Goal: Find specific page/section: Find specific page/section

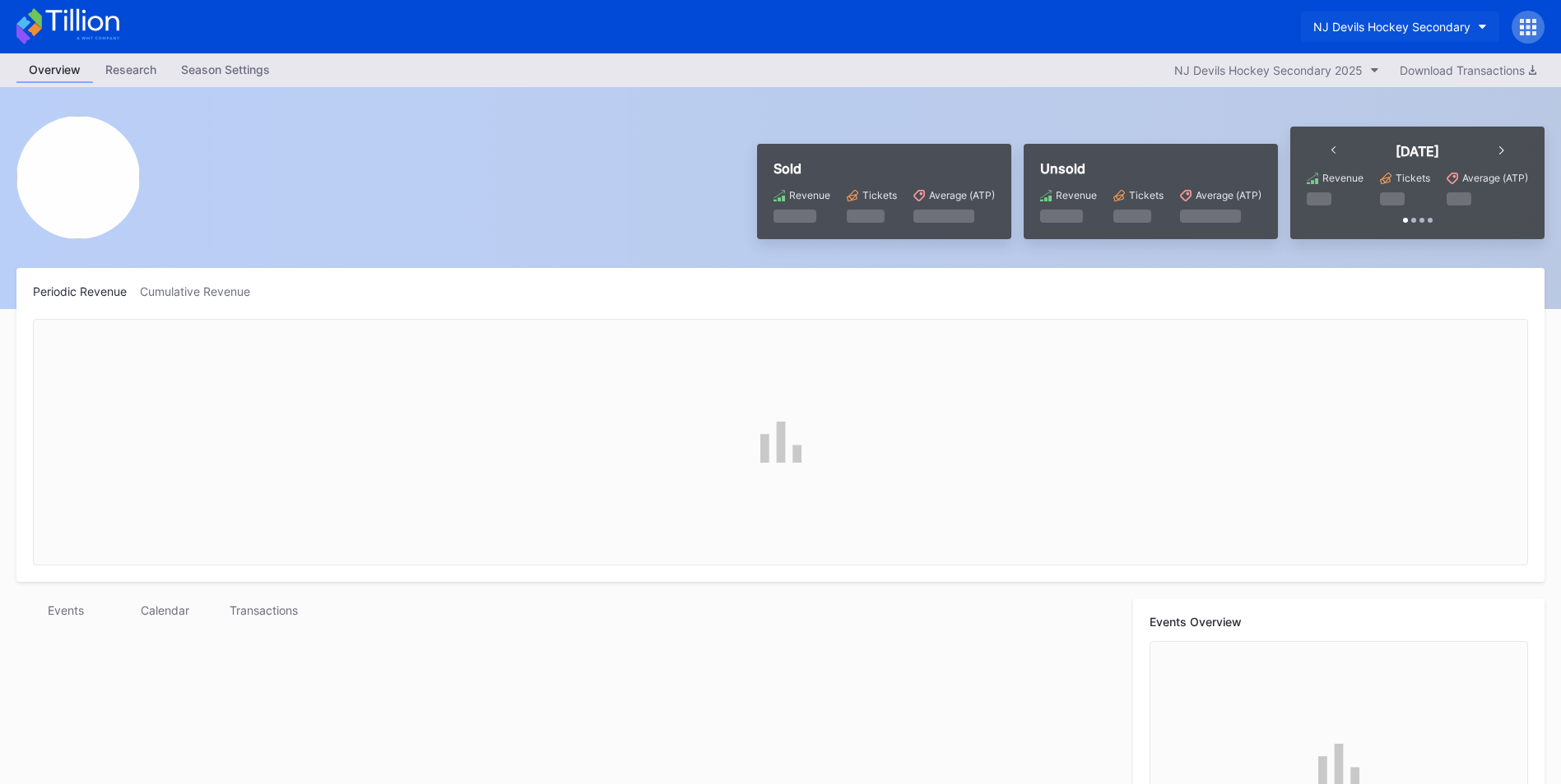
click at [1437, 12] on button "NJ Devils Hockey Secondary" at bounding box center [1400, 26] width 199 height 30
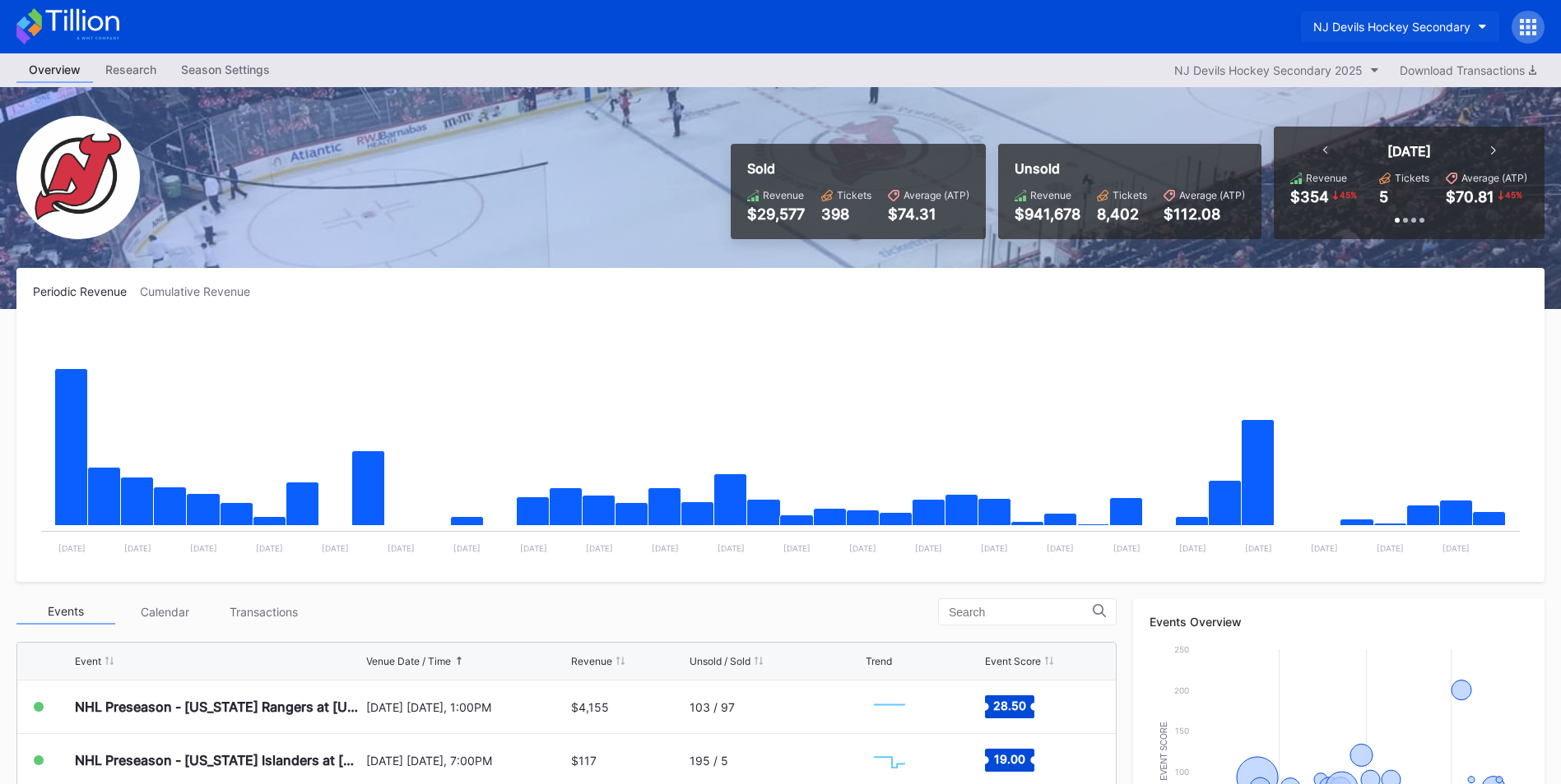
click at [1435, 24] on div "NJ Devils Hockey Secondary" at bounding box center [1392, 26] width 157 height 14
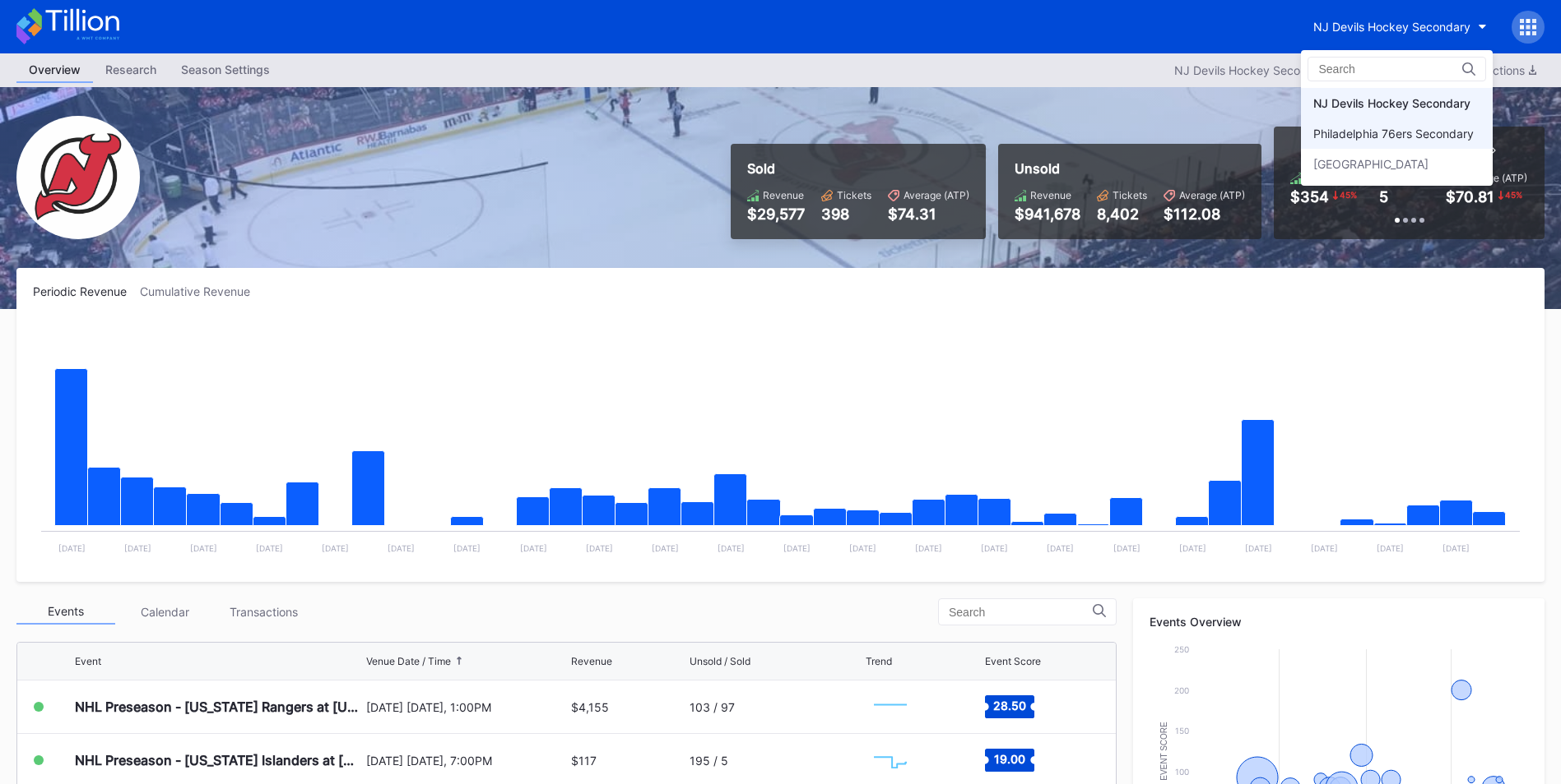
click at [1420, 137] on div "Philadelphia 76ers Secondary" at bounding box center [1393, 134] width 161 height 14
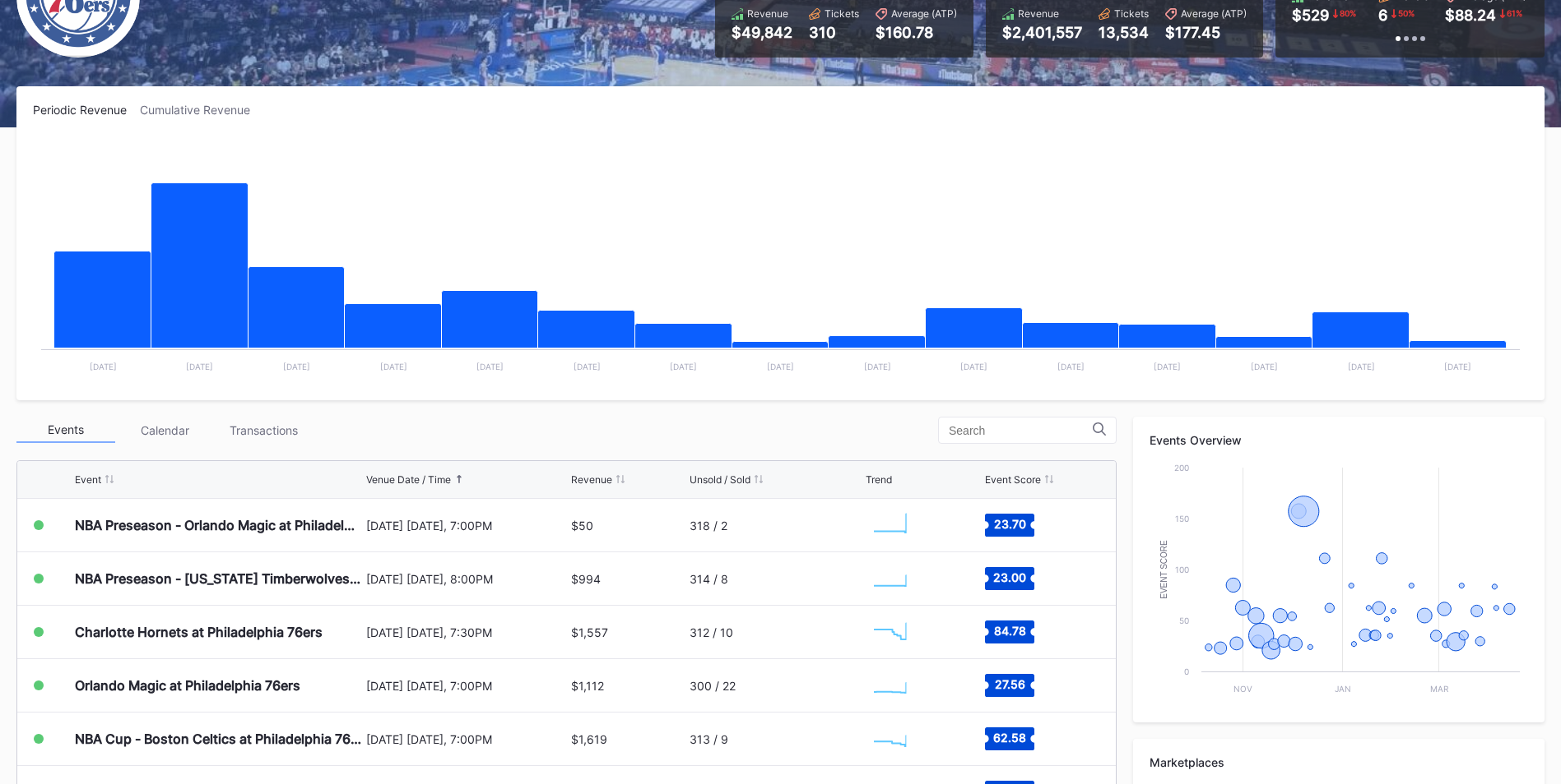
scroll to position [183, 0]
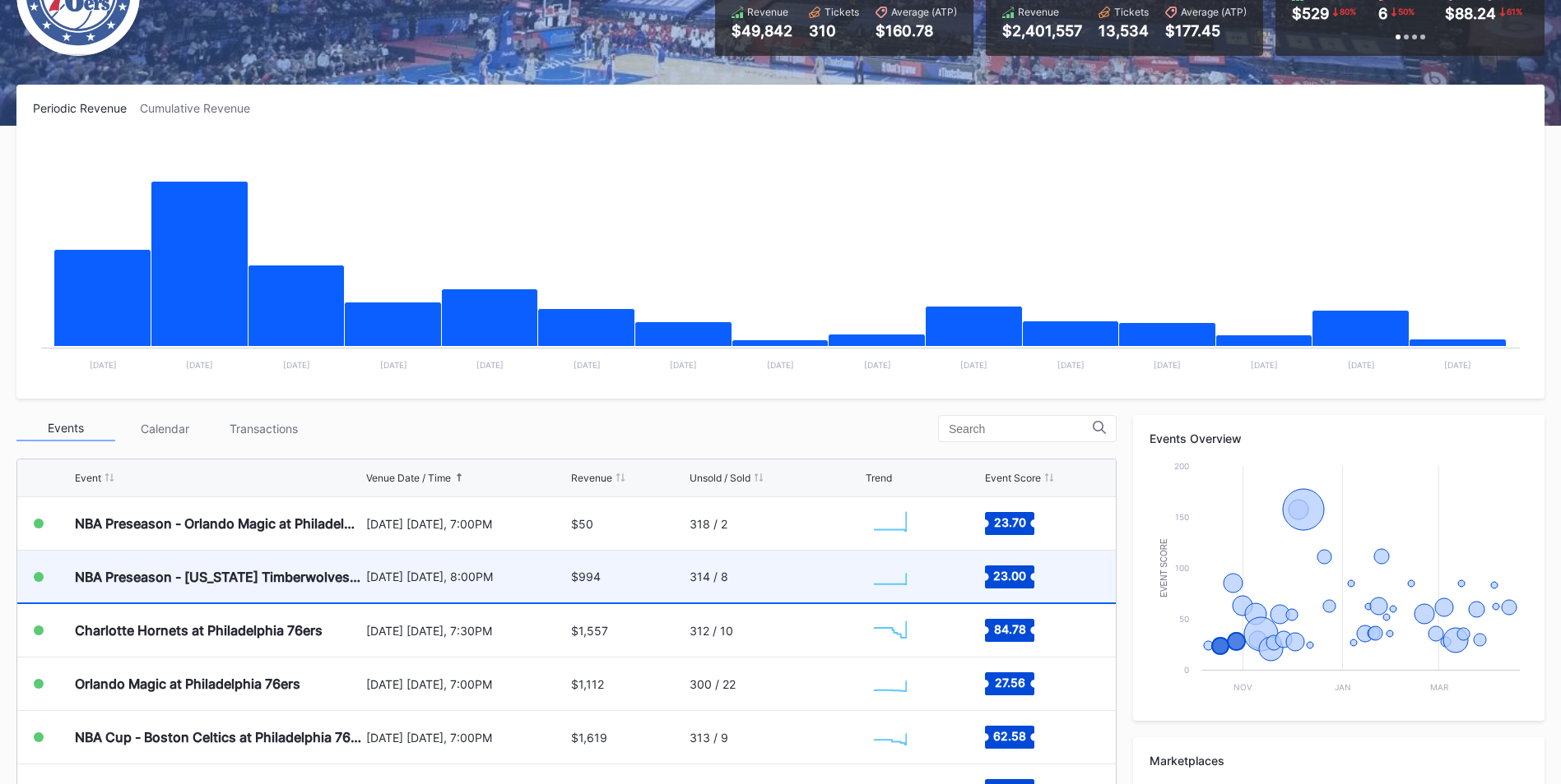
click at [755, 586] on div "314 / 8" at bounding box center [775, 577] width 172 height 52
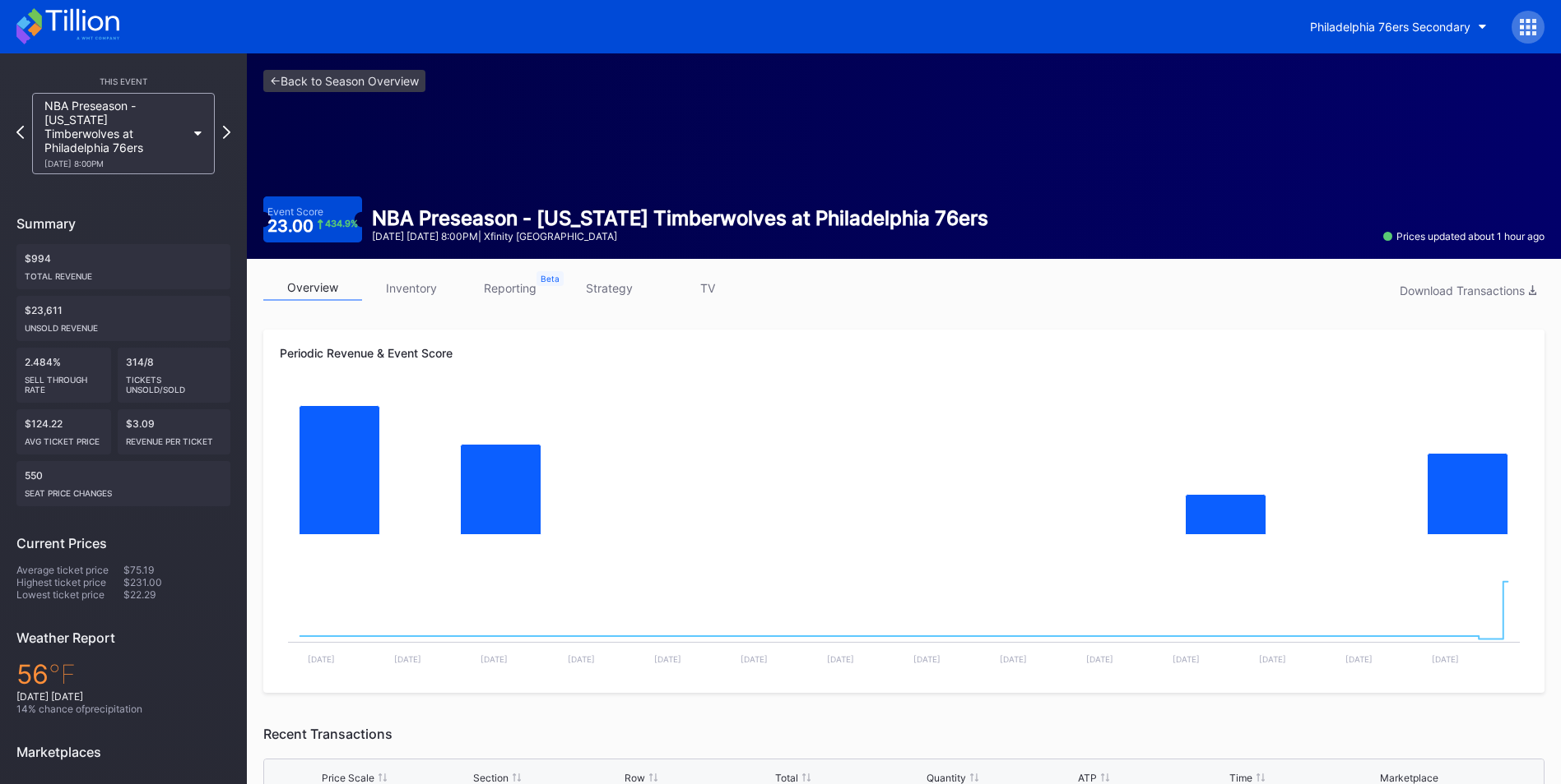
click at [410, 282] on link "inventory" at bounding box center [411, 287] width 99 height 26
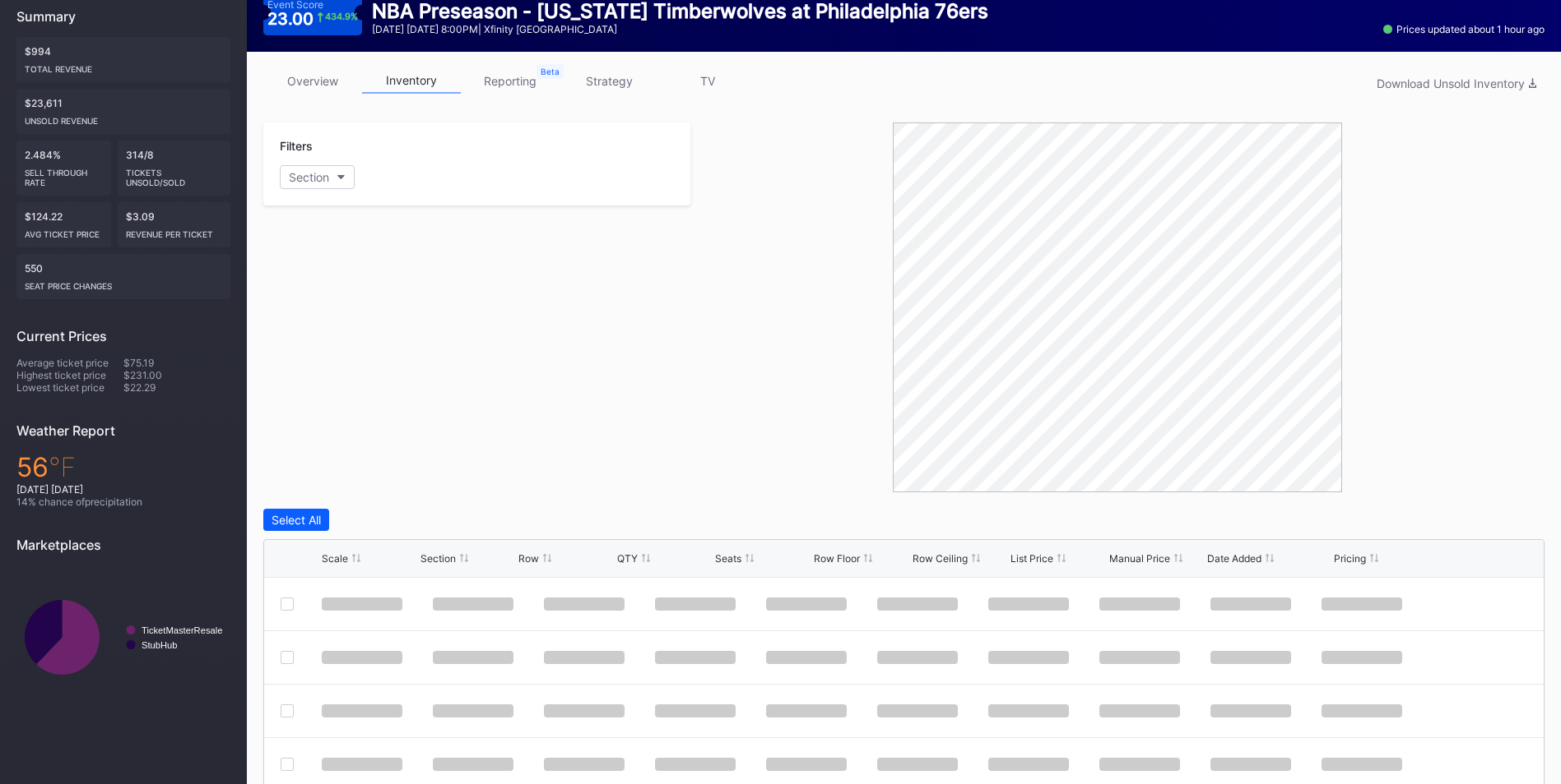
scroll to position [392, 0]
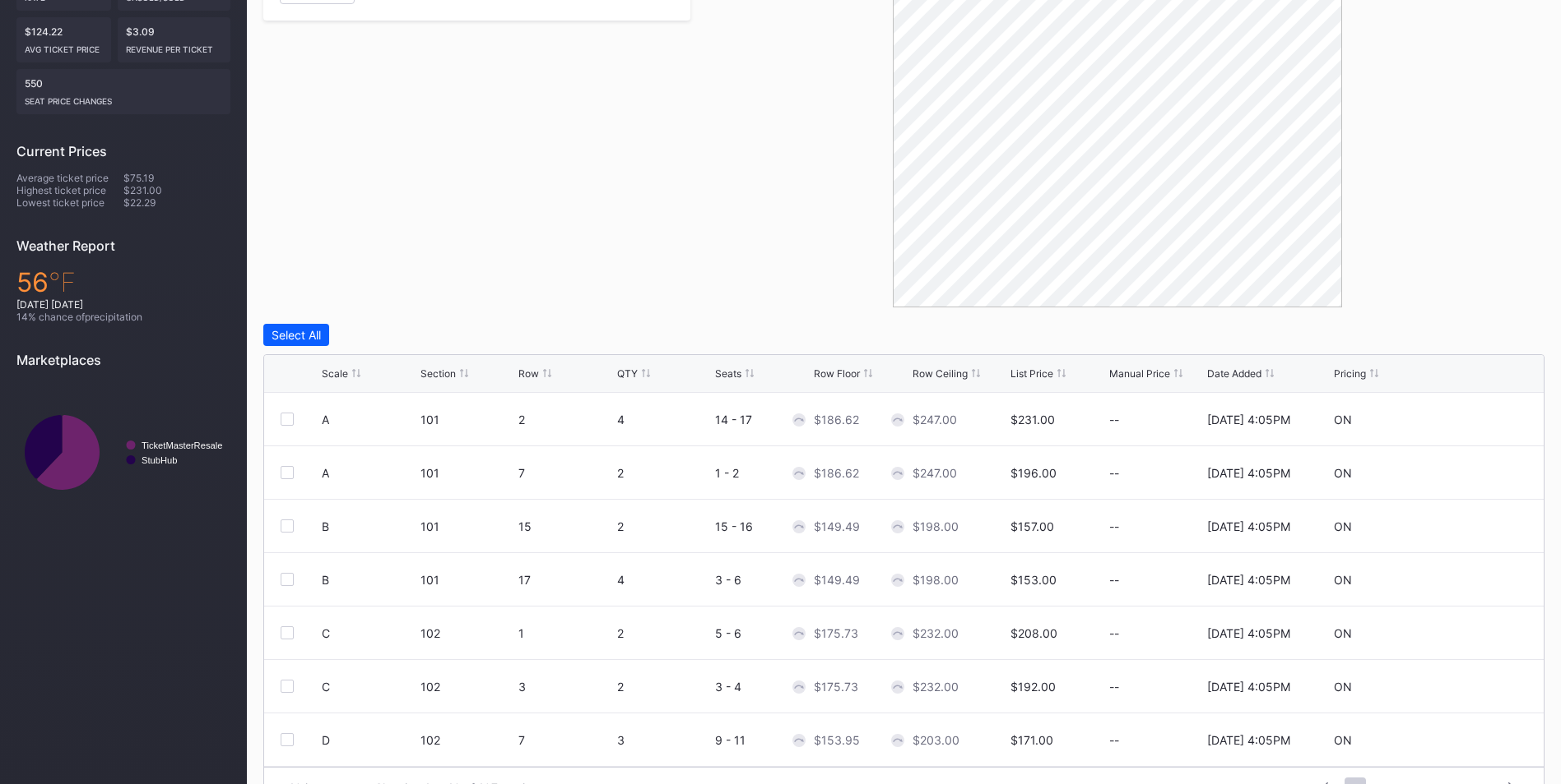
click at [1035, 370] on div "List Price" at bounding box center [1032, 374] width 42 height 12
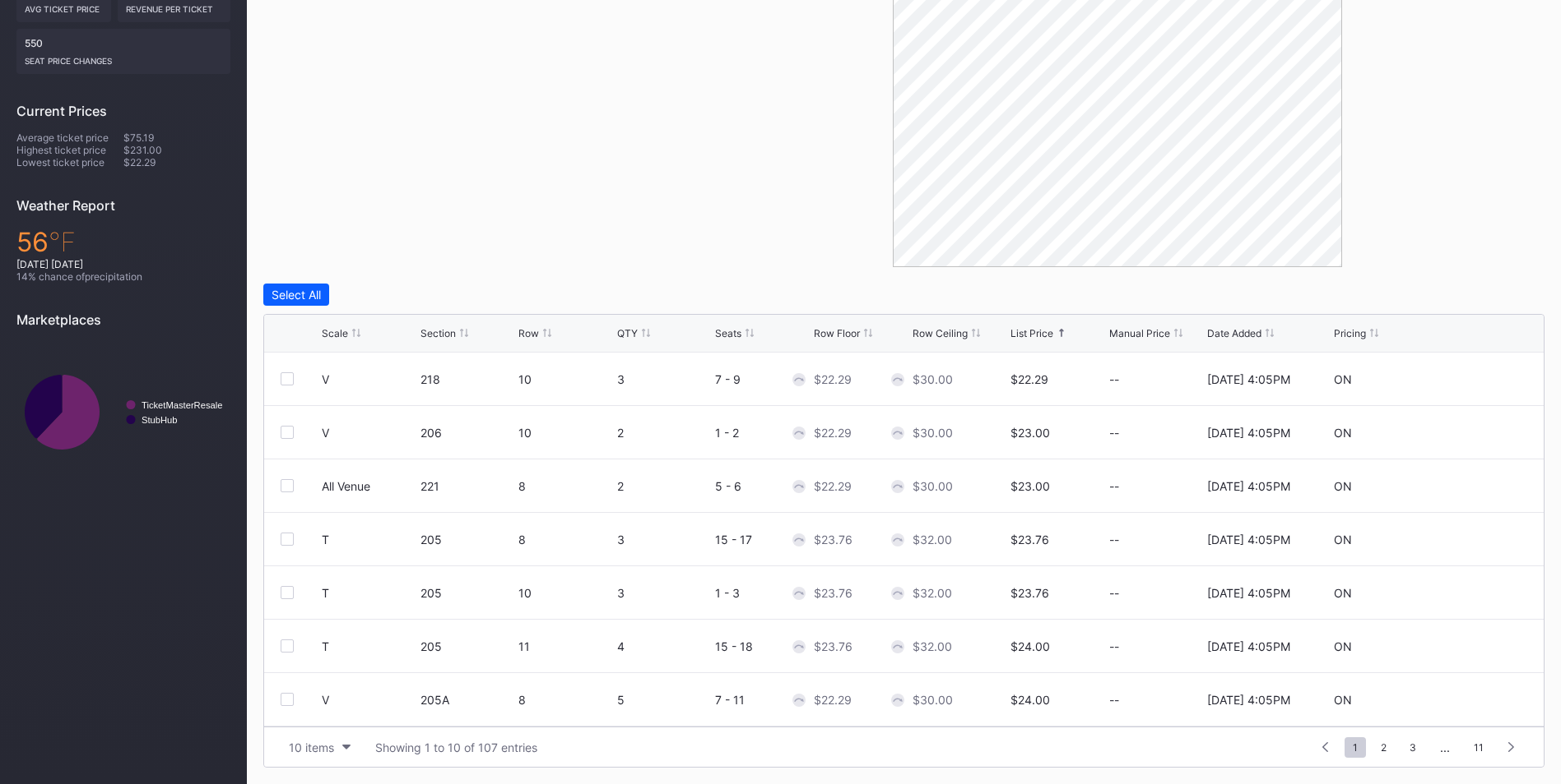
click at [346, 334] on div "Scale" at bounding box center [335, 333] width 26 height 12
